Goal: Information Seeking & Learning: Learn about a topic

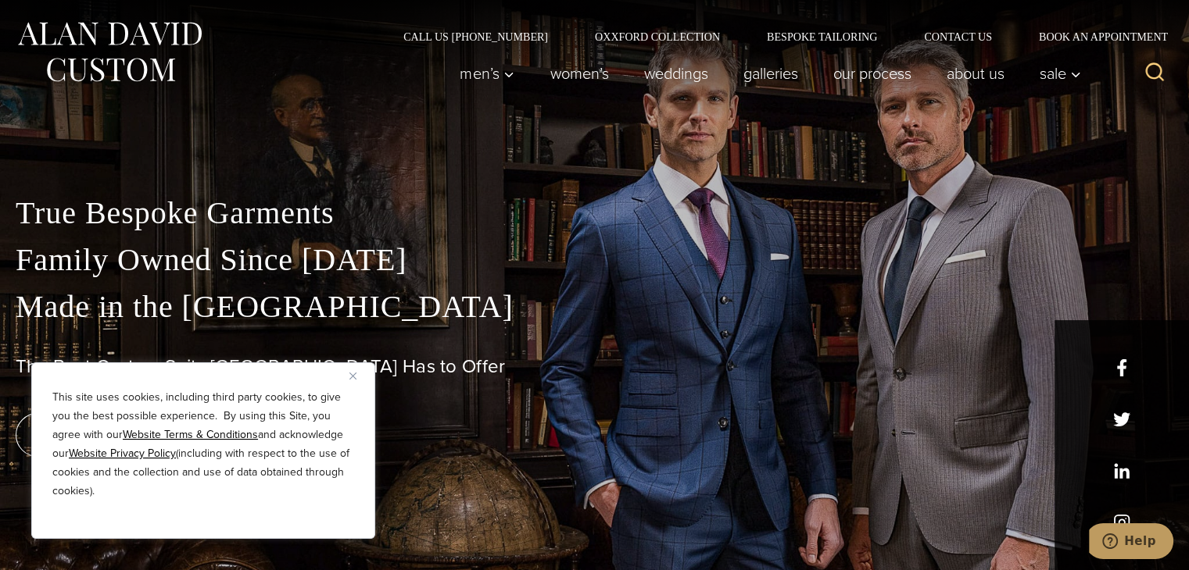
click at [524, 262] on p "True Bespoke Garments Family Owned Since 1913 Made in the United States" at bounding box center [594, 260] width 1157 height 141
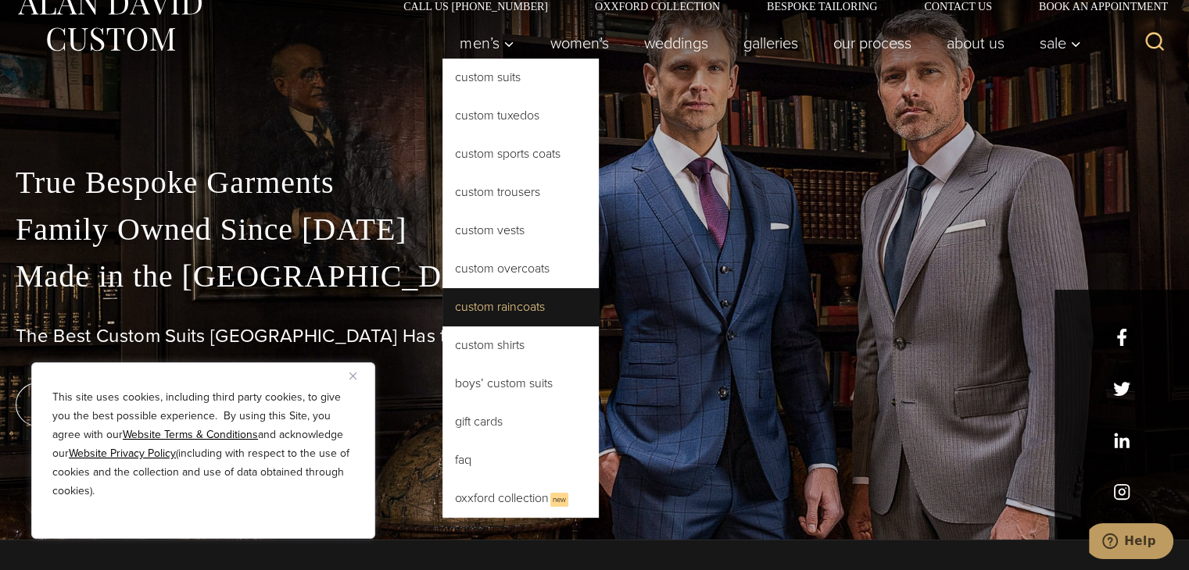
scroll to position [31, 0]
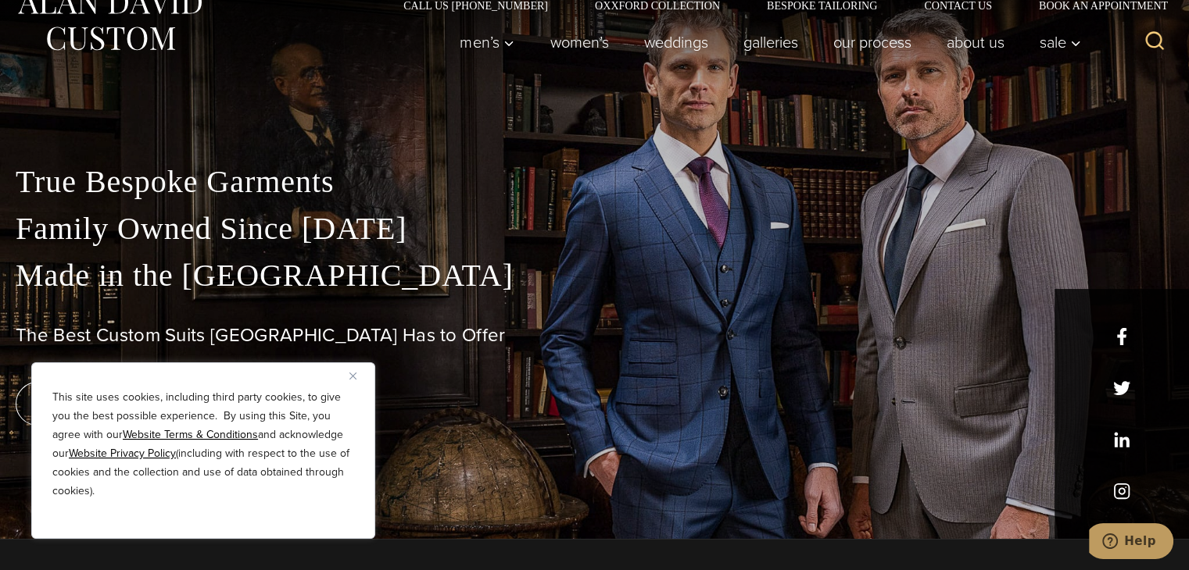
click at [706, 350] on div "True Bespoke Garments Family Owned Since 1913 Made in the United States The Bes…" at bounding box center [594, 349] width 1189 height 381
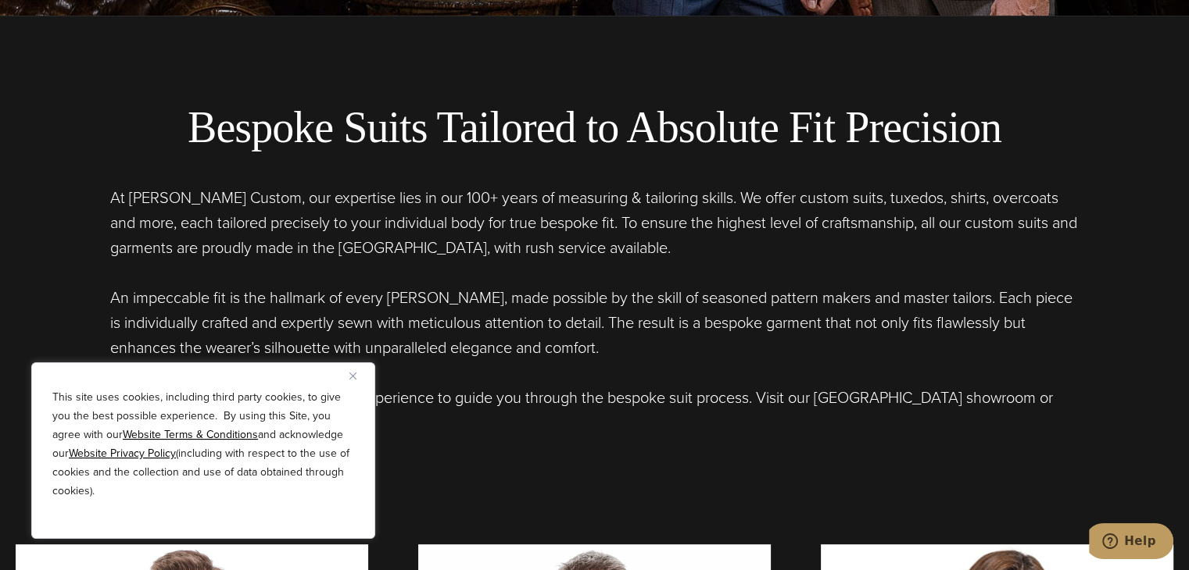
scroll to position [556, 0]
click at [356, 377] on img "Close" at bounding box center [352, 376] width 7 height 7
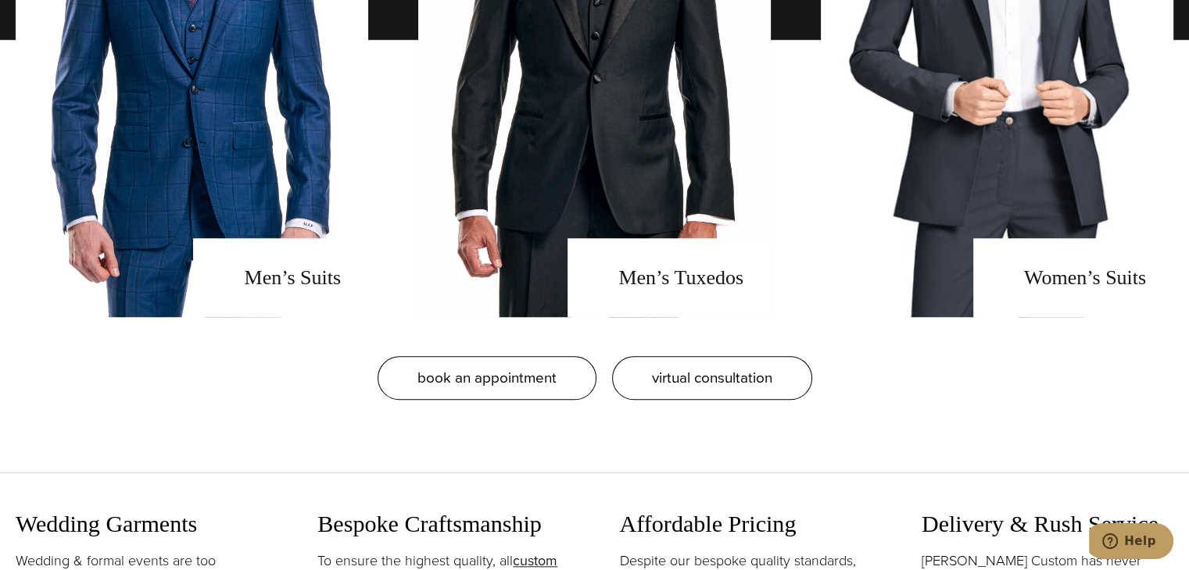
scroll to position [1338, 0]
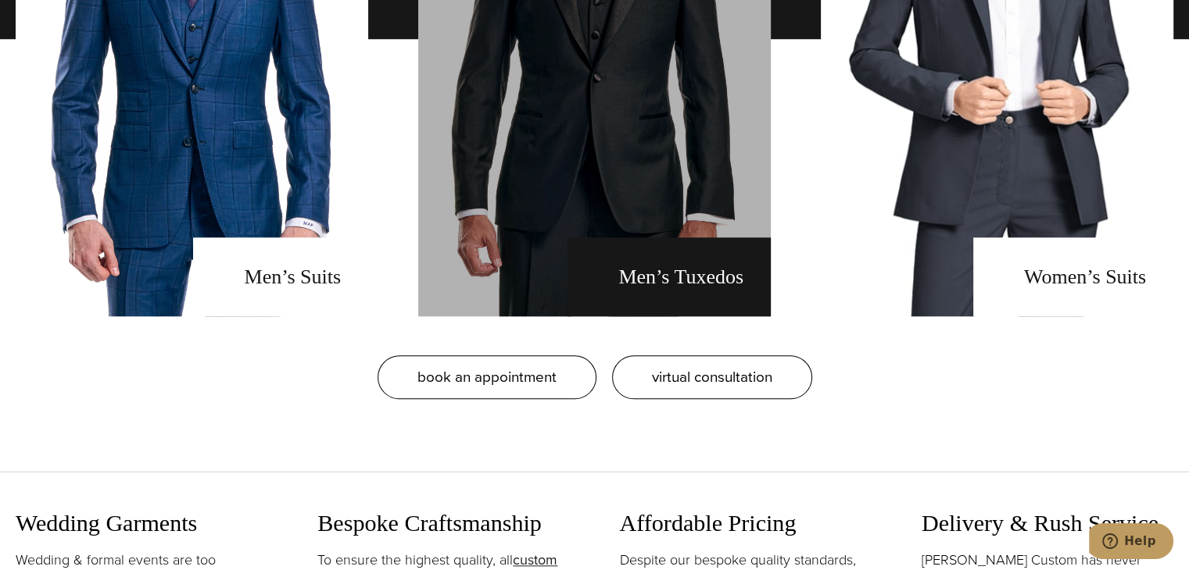
click at [645, 280] on link "men's tuxedos" at bounding box center [594, 39] width 352 height 555
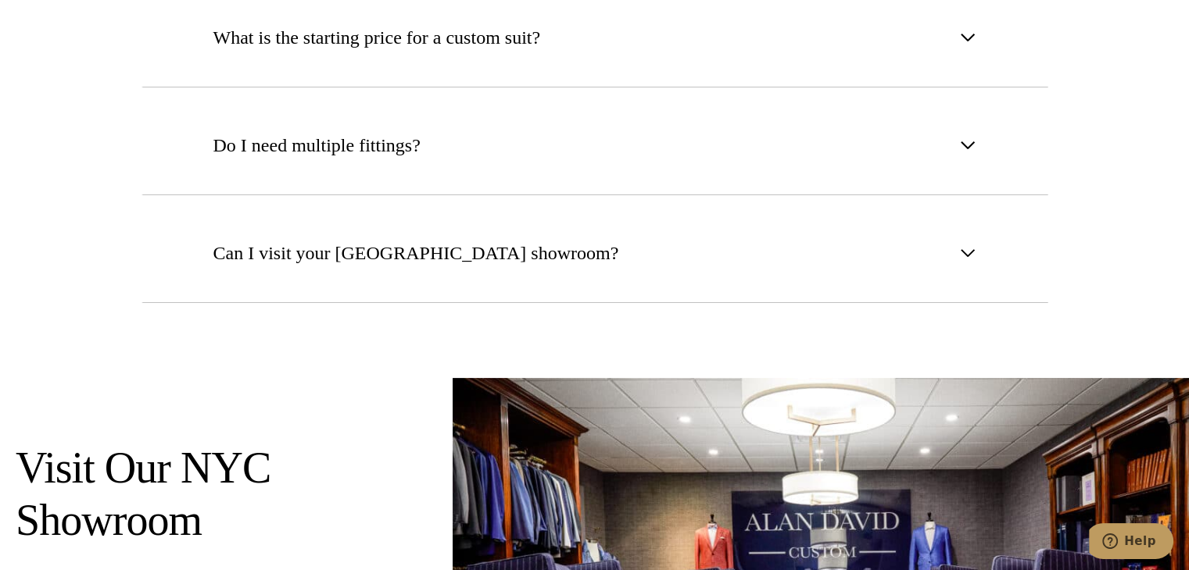
scroll to position [6279, 0]
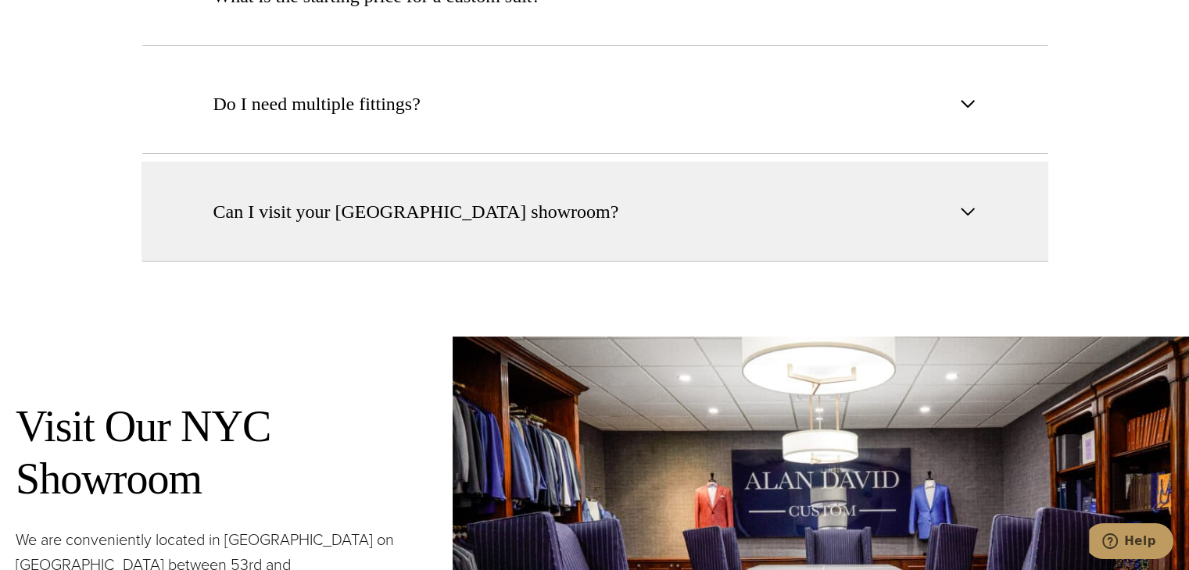
click at [603, 184] on button "Can I visit your NYC showroom?" at bounding box center [594, 212] width 907 height 100
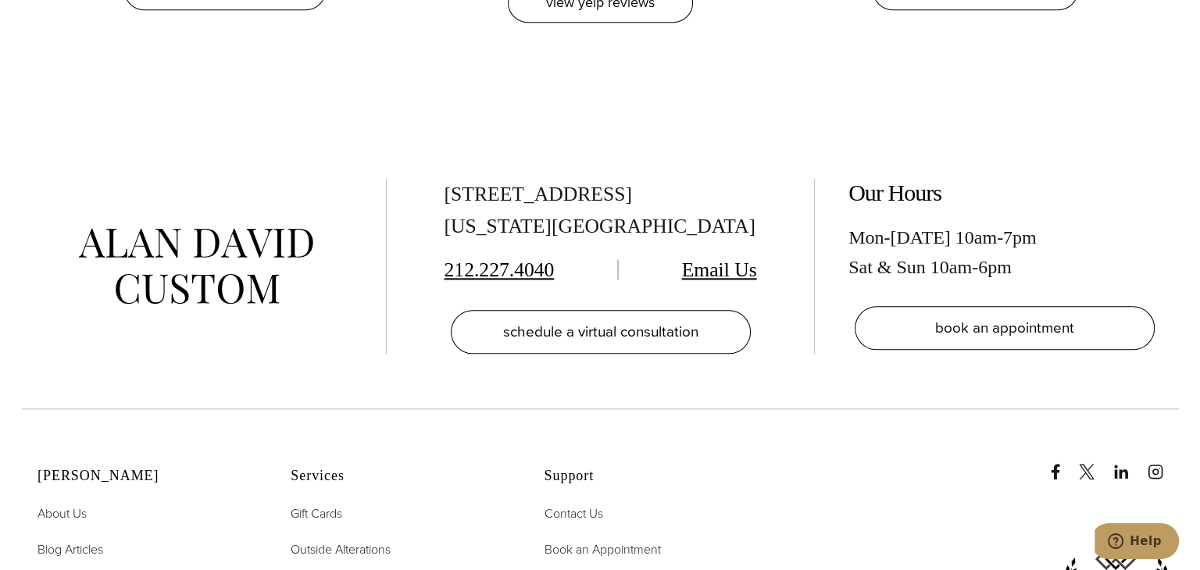
scroll to position [7590, 0]
